Goal: Navigation & Orientation: Find specific page/section

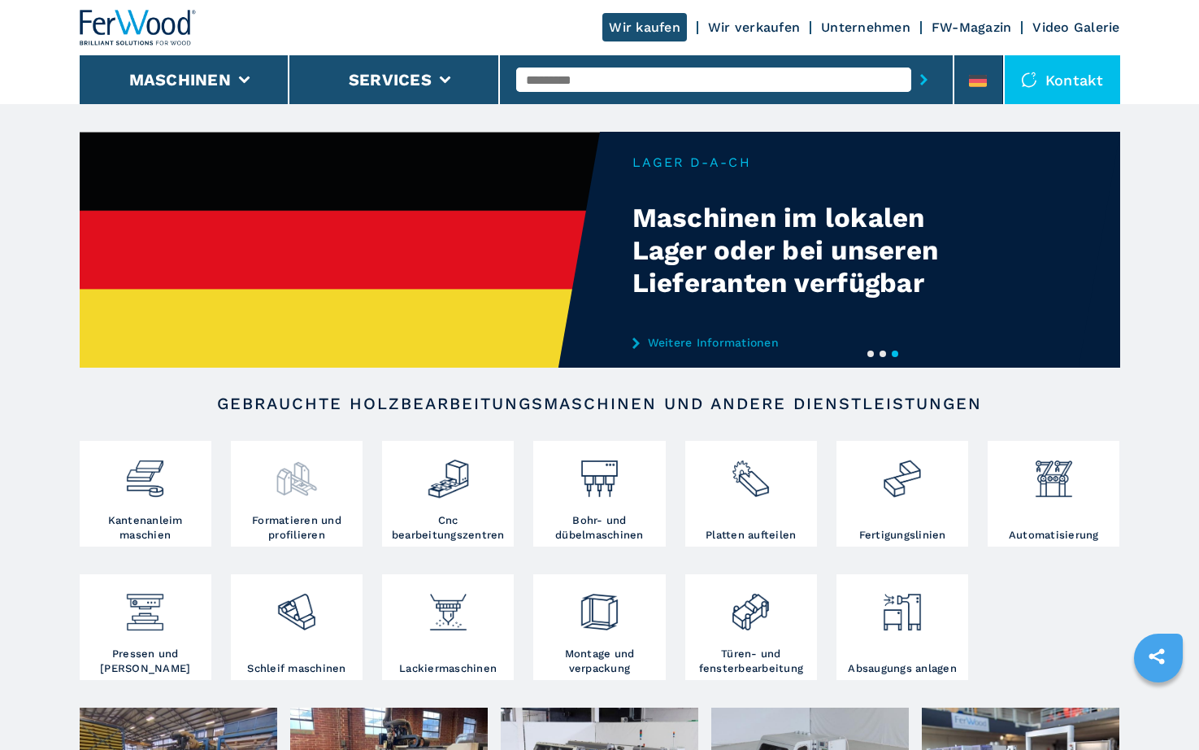
click at [302, 488] on img at bounding box center [296, 472] width 43 height 55
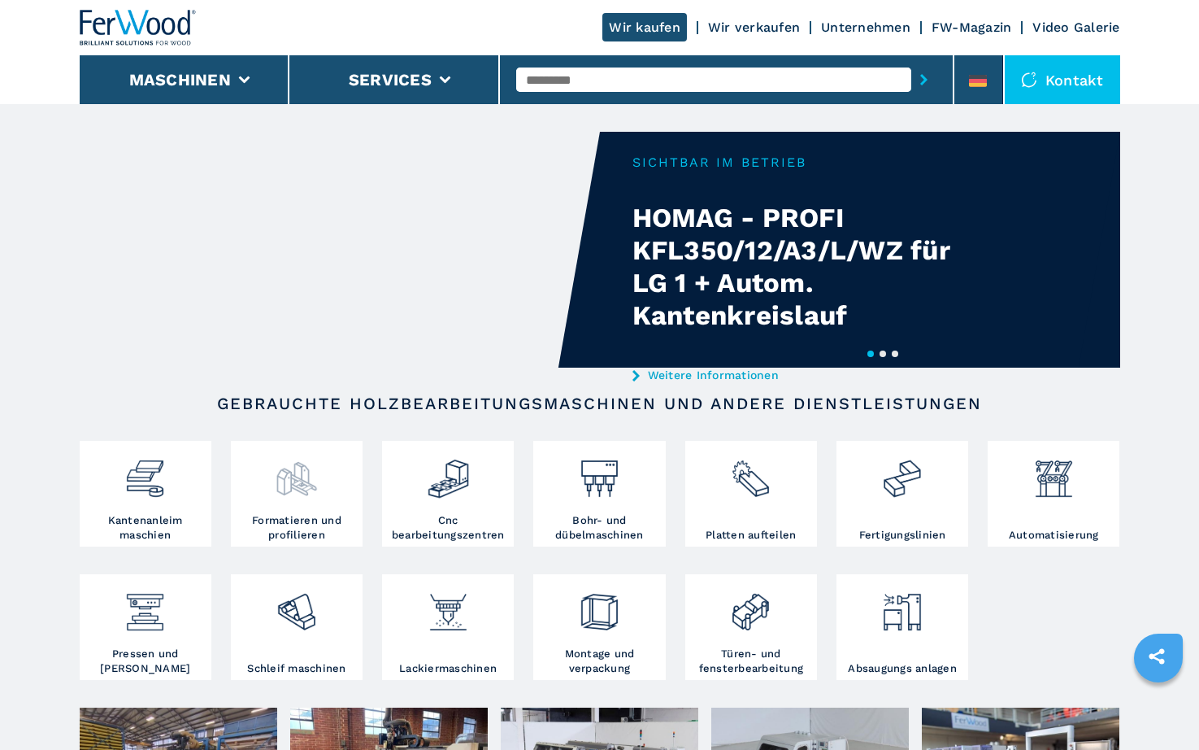
click at [300, 490] on img at bounding box center [296, 472] width 43 height 55
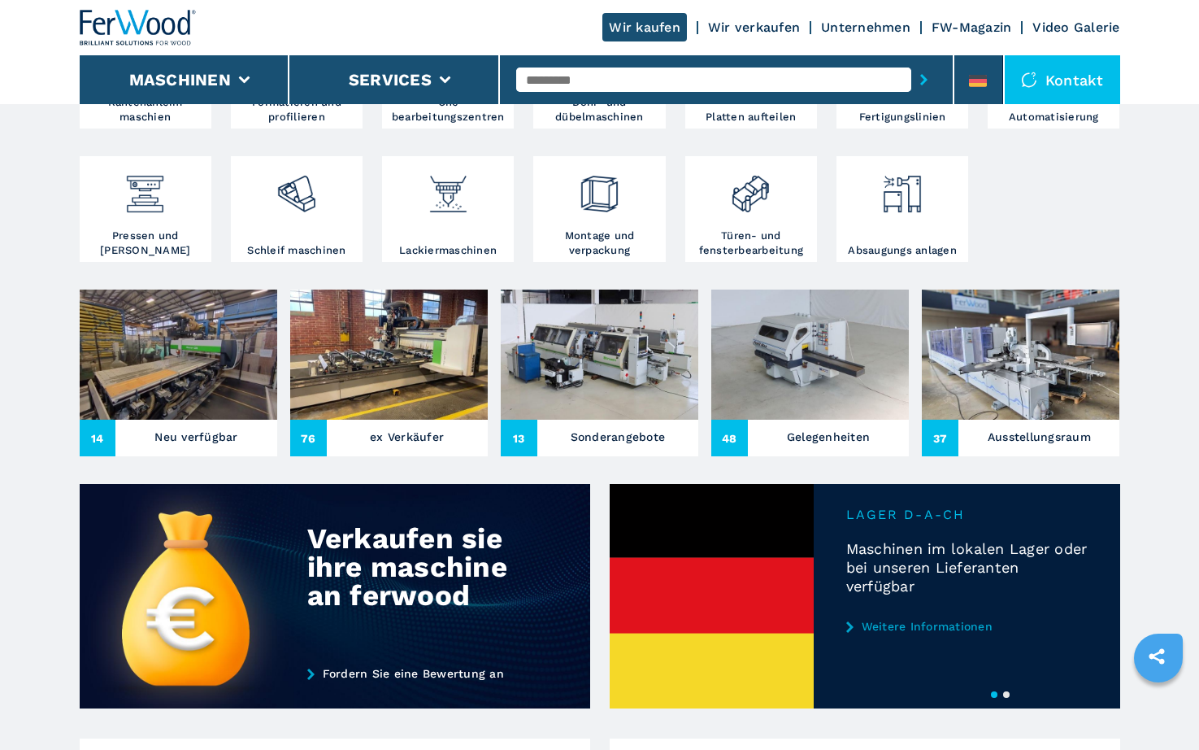
scroll to position [325, 0]
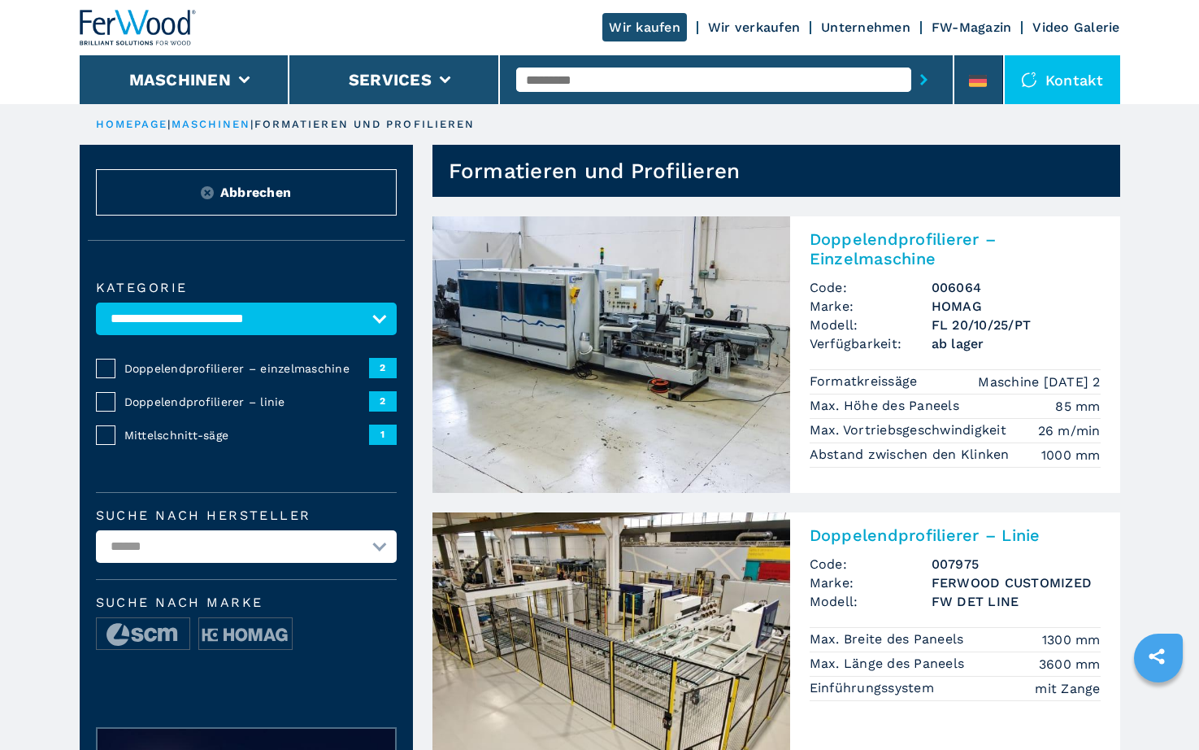
click at [224, 125] on link "maschinen" at bounding box center [212, 124] width 80 height 12
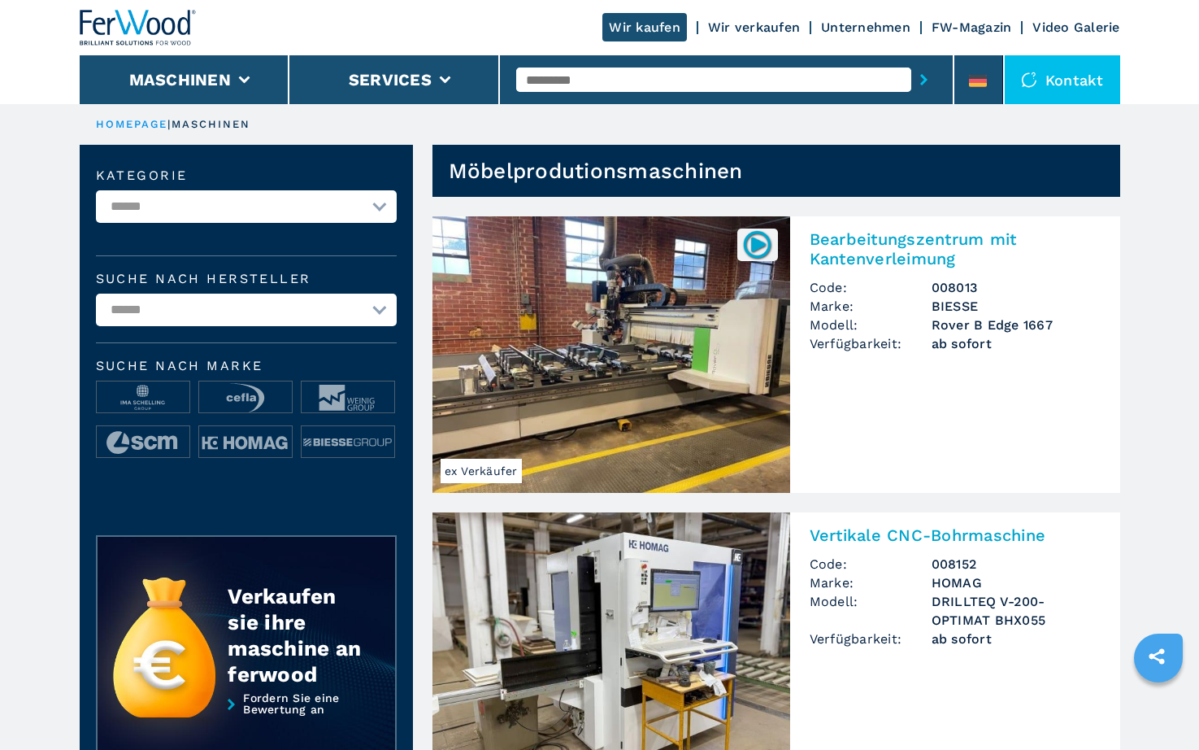
click at [137, 124] on link "HOMEPAGE" at bounding box center [132, 124] width 72 height 12
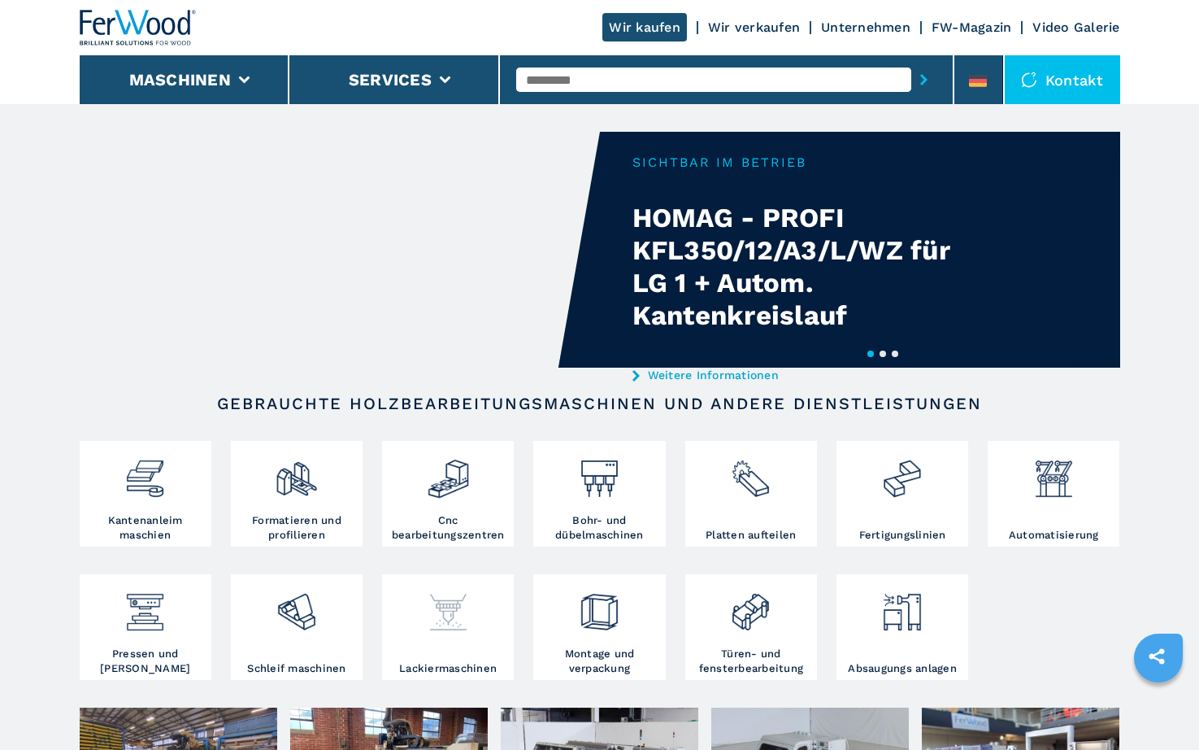
click at [461, 624] on img at bounding box center [448, 605] width 43 height 55
